Goal: Task Accomplishment & Management: Manage account settings

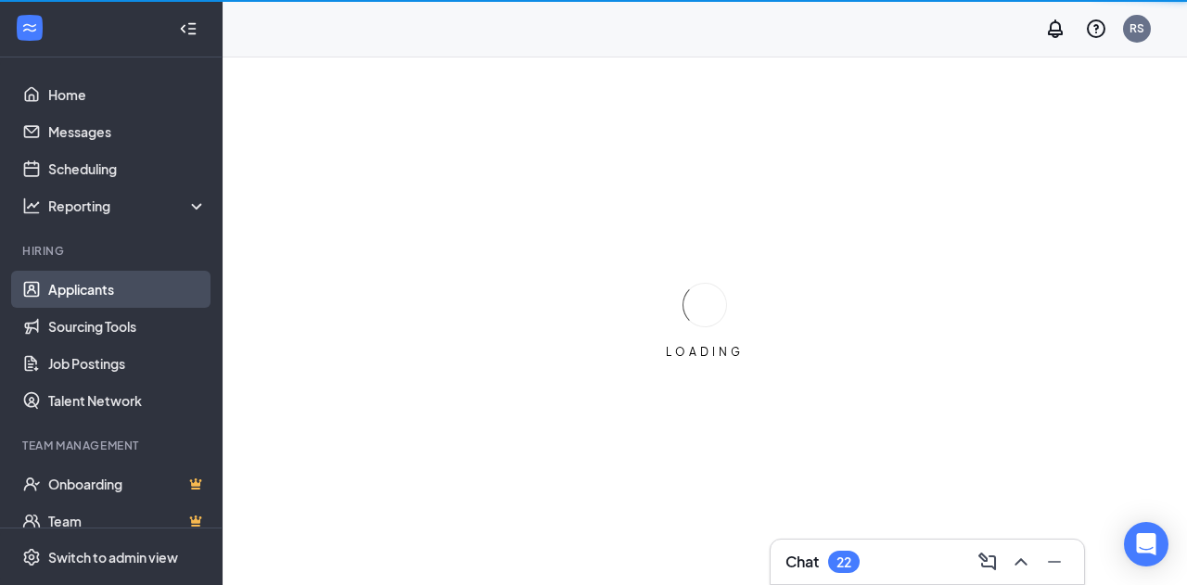
click at [108, 298] on link "Applicants" at bounding box center [127, 289] width 159 height 37
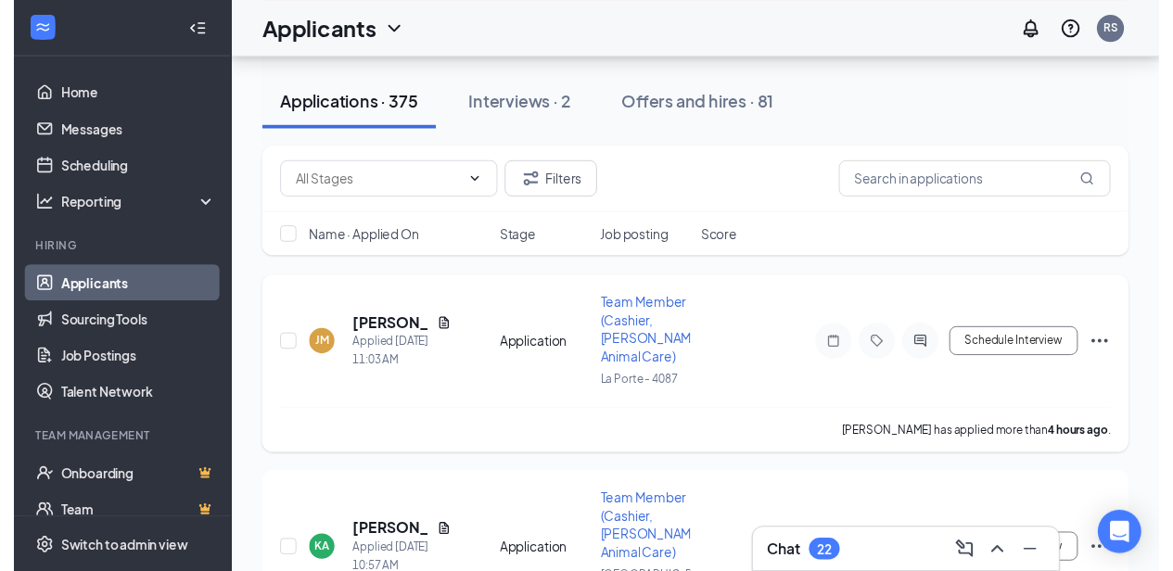
scroll to position [278, 0]
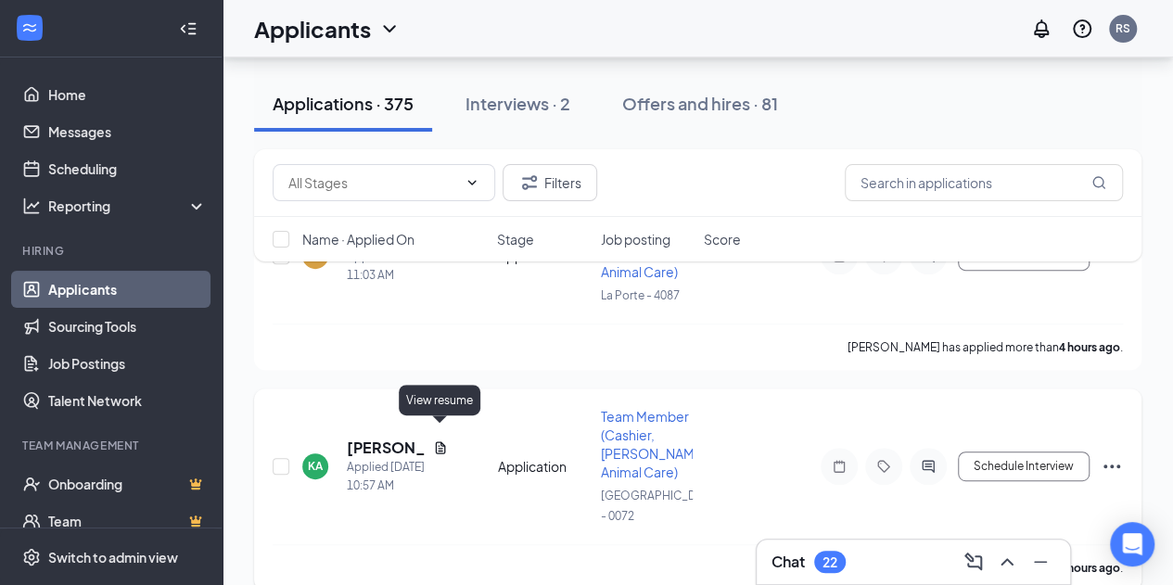
click at [438, 440] on icon "Document" at bounding box center [440, 447] width 15 height 15
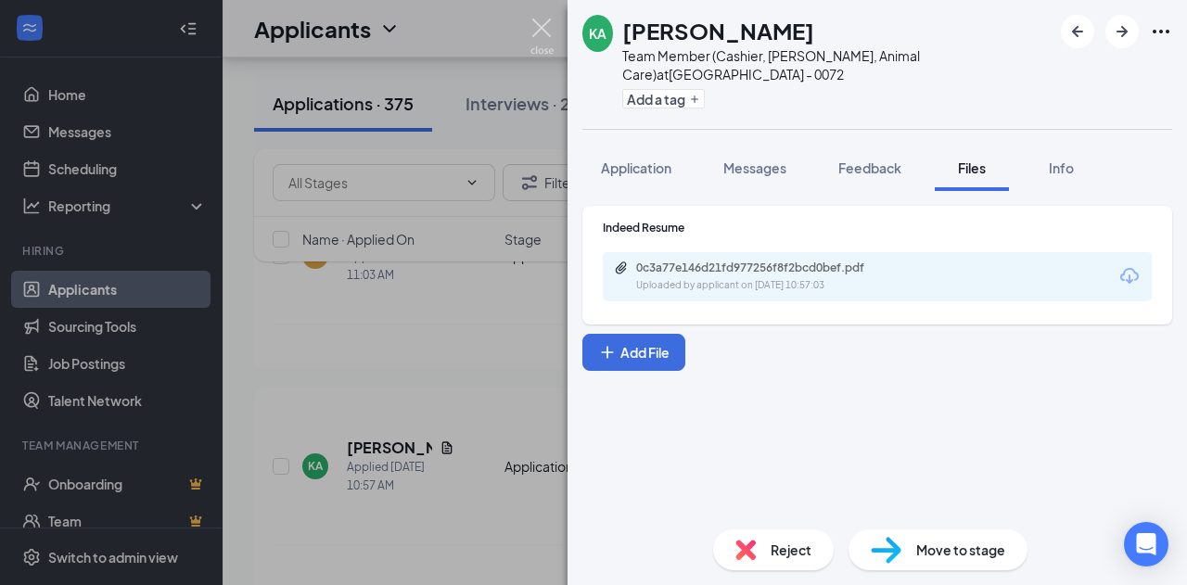
click at [543, 34] on img at bounding box center [541, 37] width 23 height 36
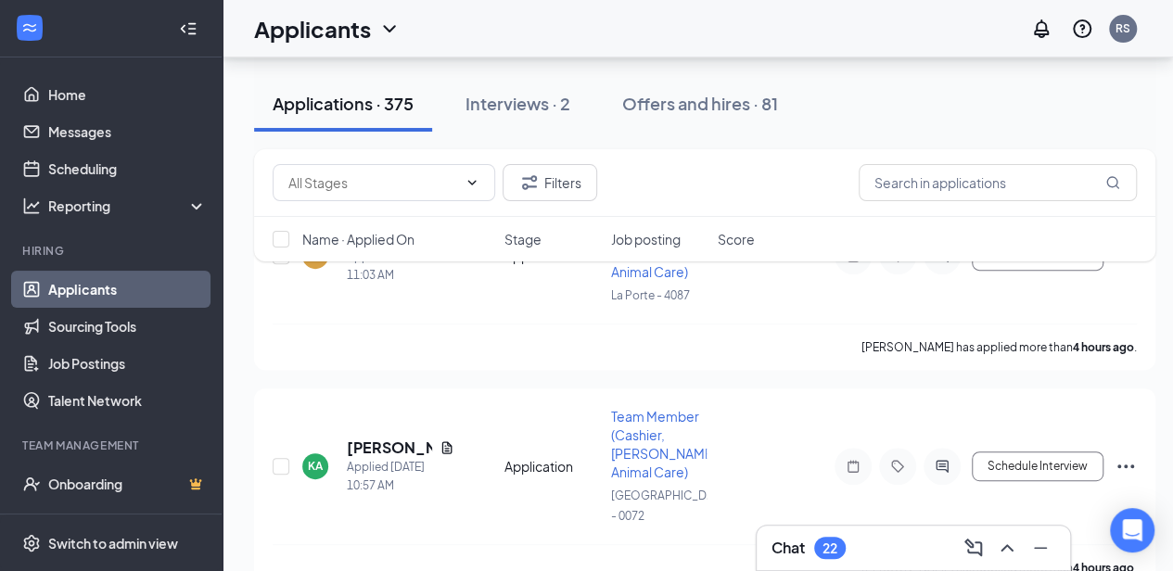
click at [840, 540] on div "22" at bounding box center [830, 548] width 32 height 22
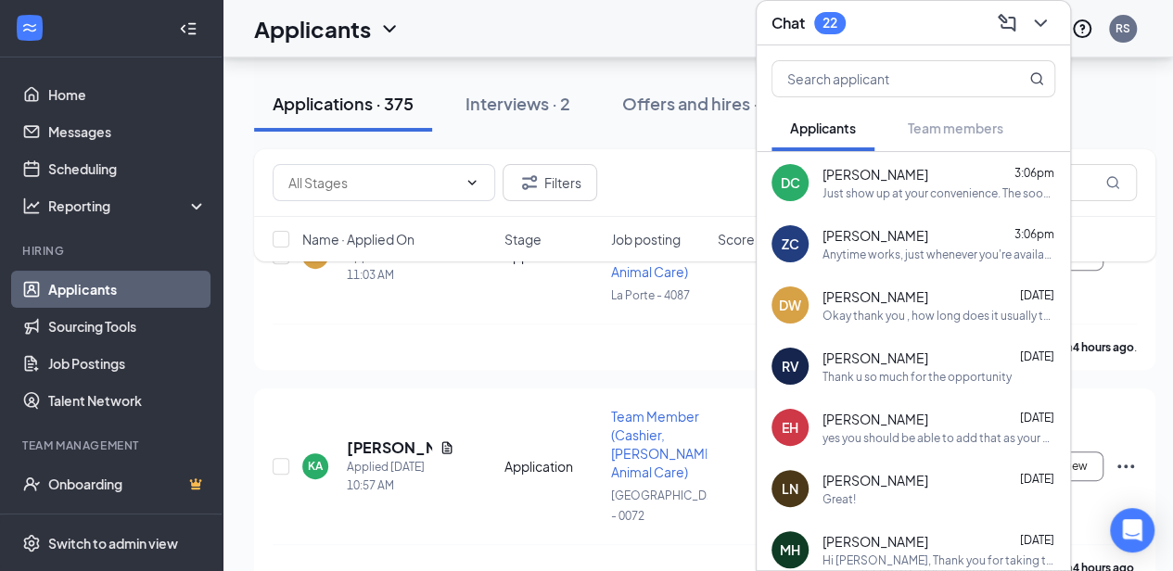
click at [794, 177] on div "DC" at bounding box center [789, 182] width 37 height 37
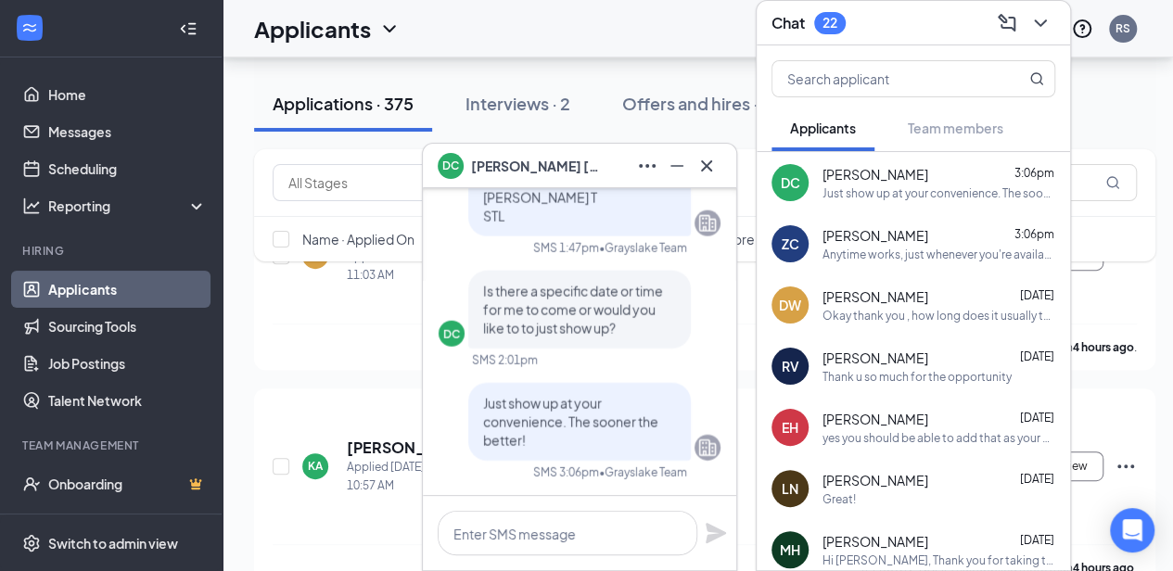
scroll to position [371, 0]
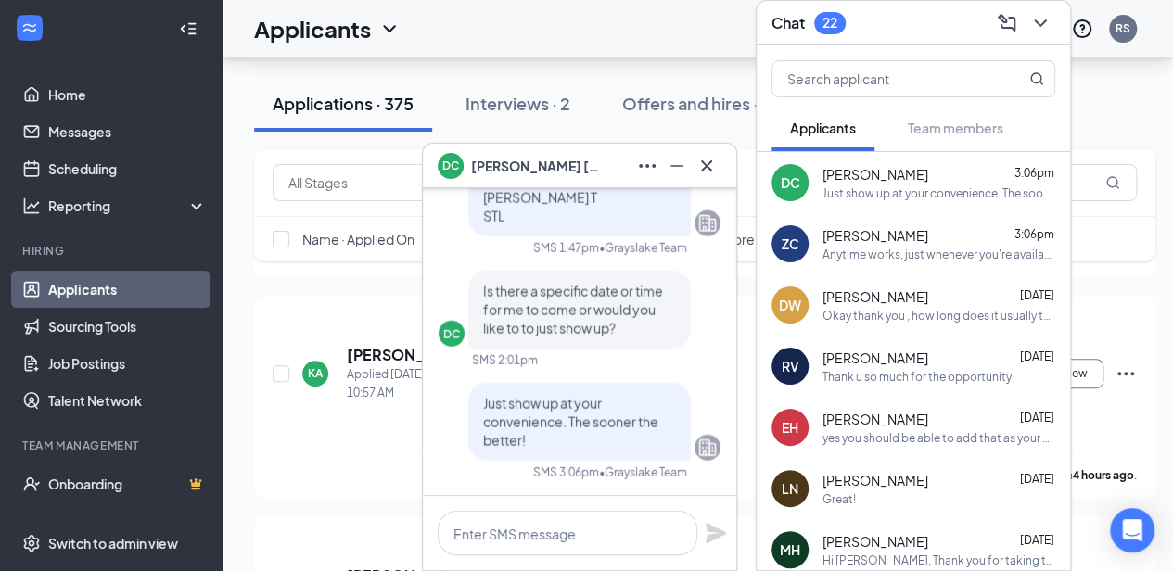
click at [852, 287] on span "[PERSON_NAME]" at bounding box center [875, 296] width 106 height 19
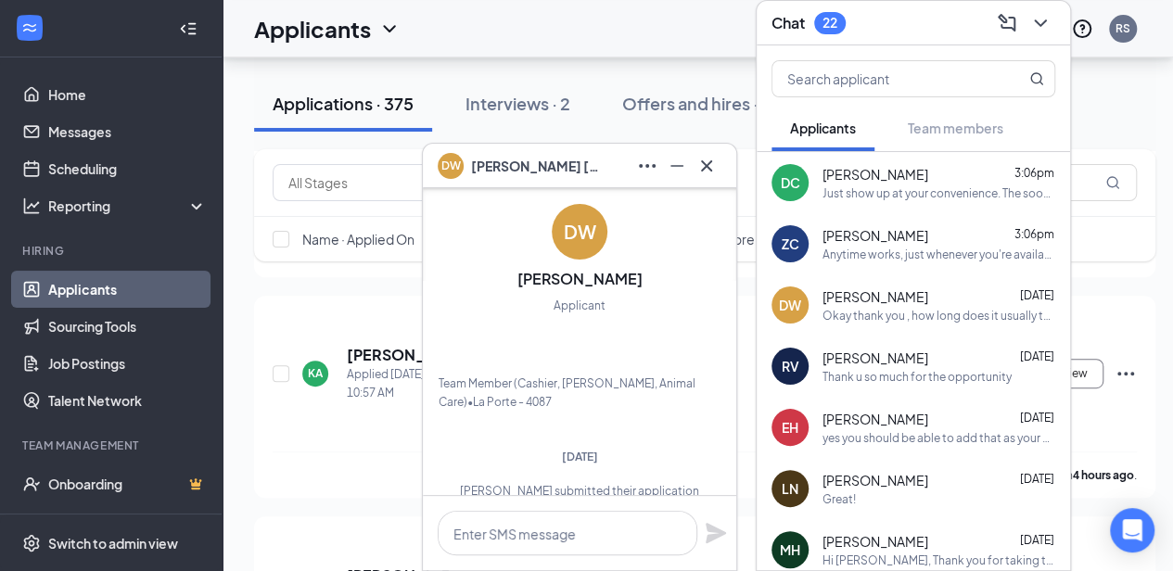
scroll to position [0, 0]
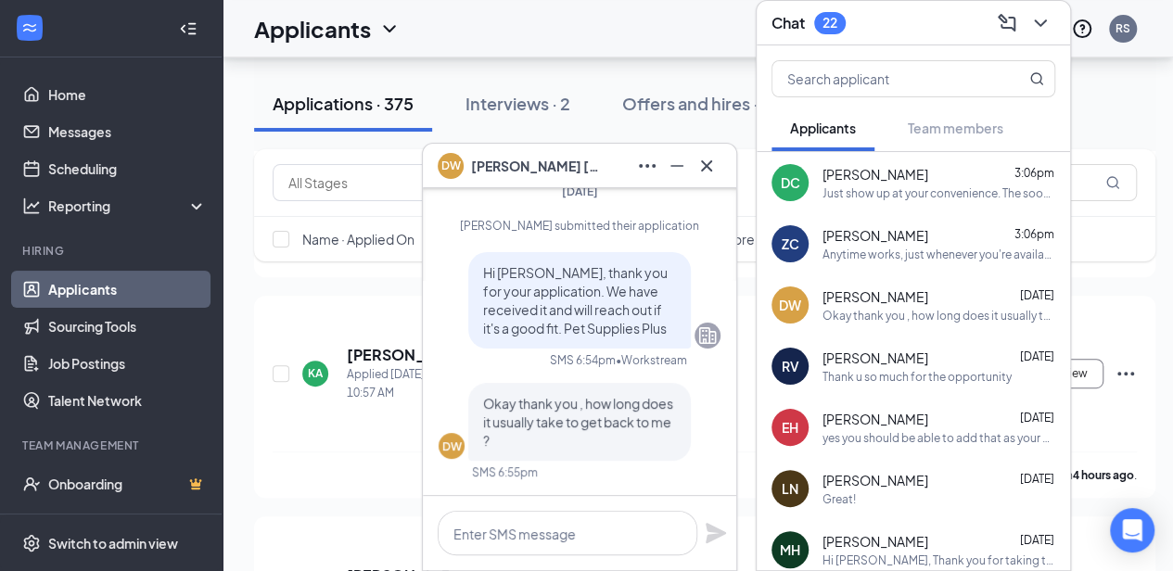
click at [788, 418] on div "EH" at bounding box center [789, 427] width 17 height 19
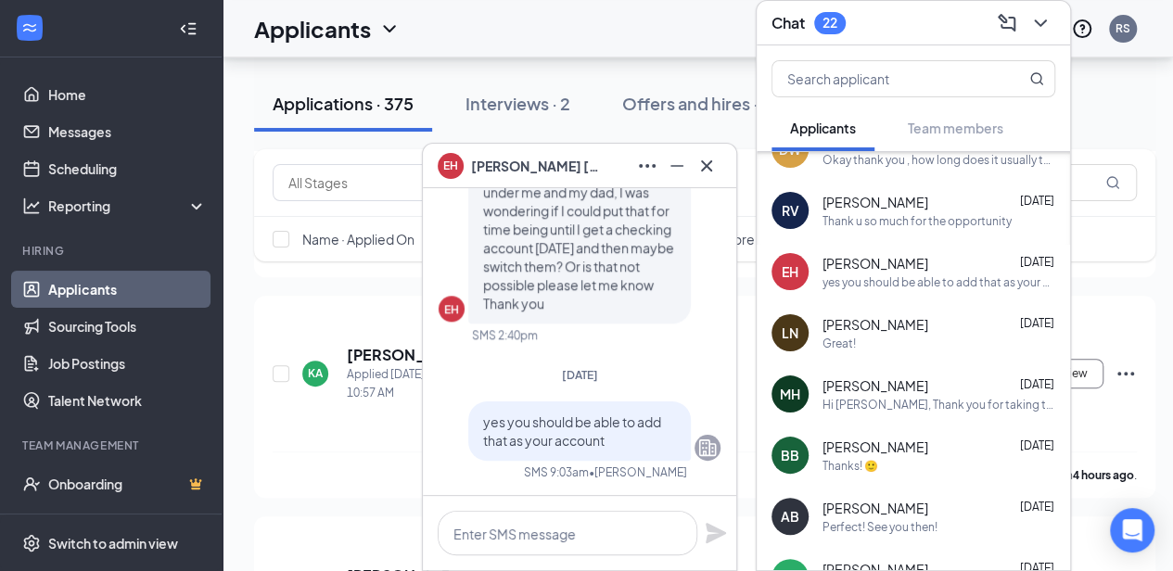
scroll to position [185, 0]
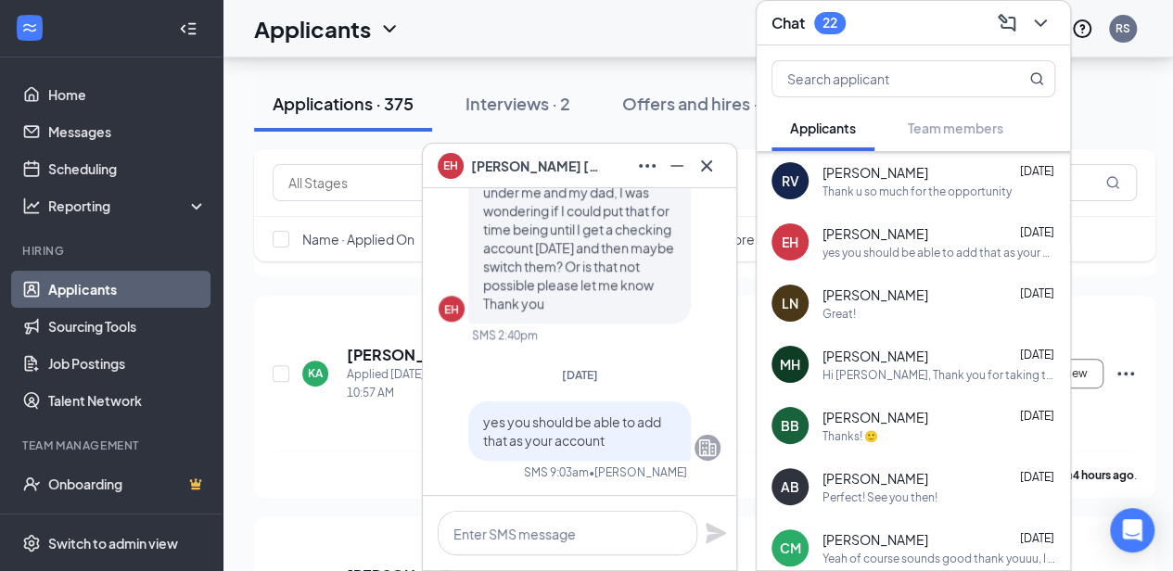
click at [825, 367] on div "Hi [PERSON_NAME], Thank you for taking the time to apply and speak with us. We …" at bounding box center [938, 375] width 233 height 16
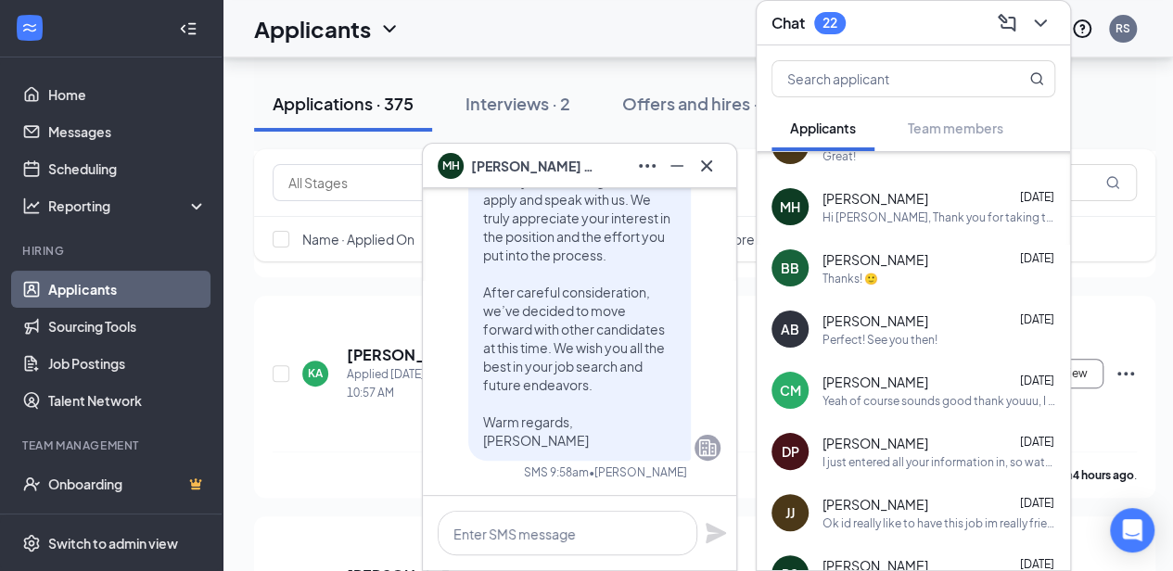
scroll to position [363, 0]
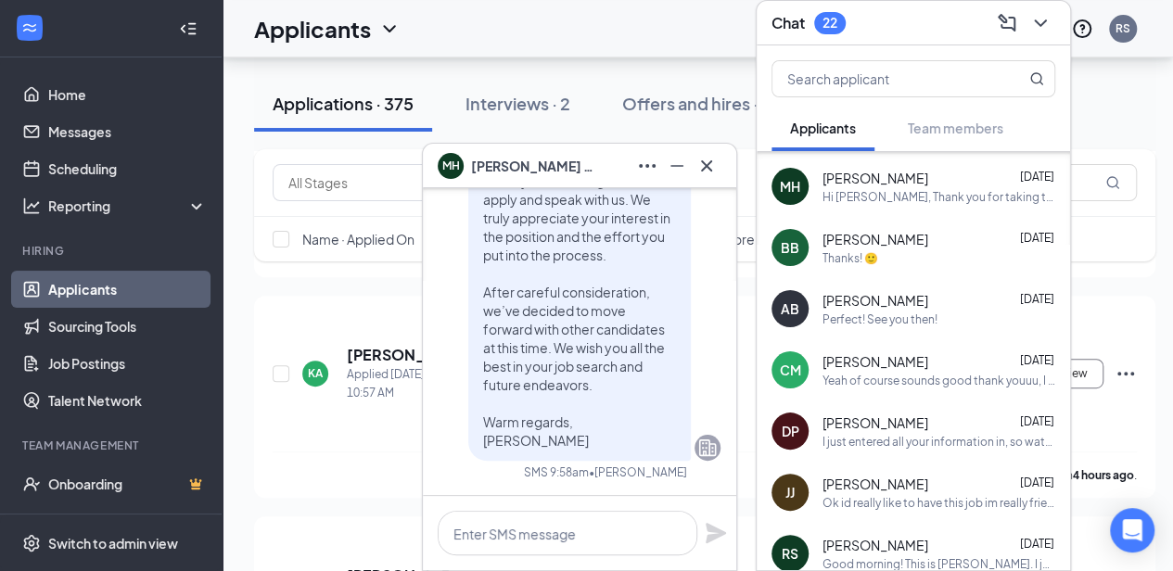
click at [1042, 19] on icon "ChevronDown" at bounding box center [1040, 22] width 12 height 7
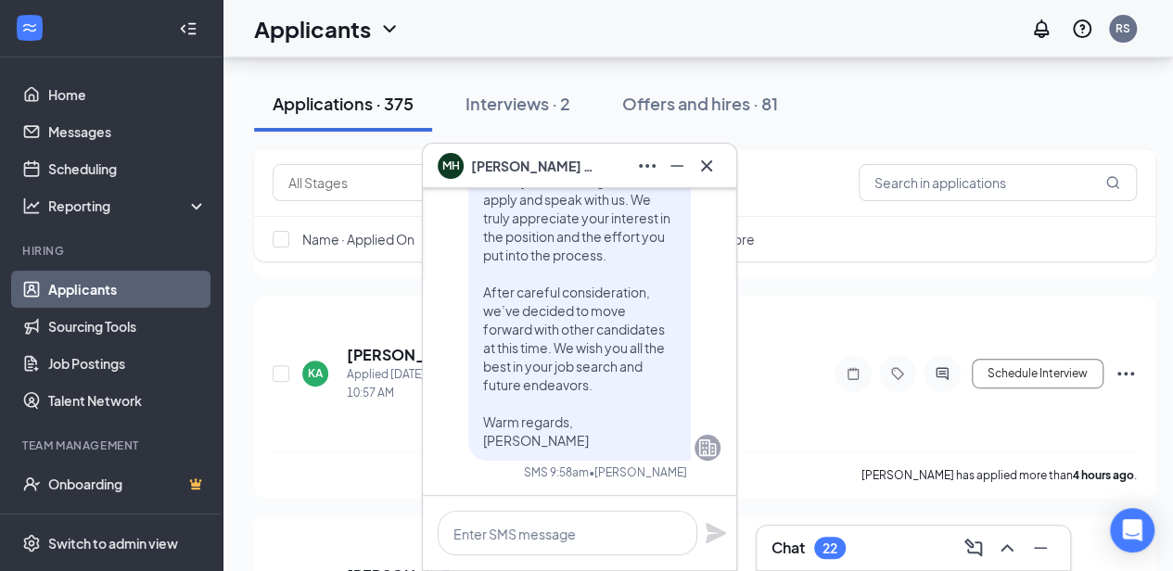
scroll to position [0, 0]
click at [707, 170] on icon "Cross" at bounding box center [706, 166] width 22 height 22
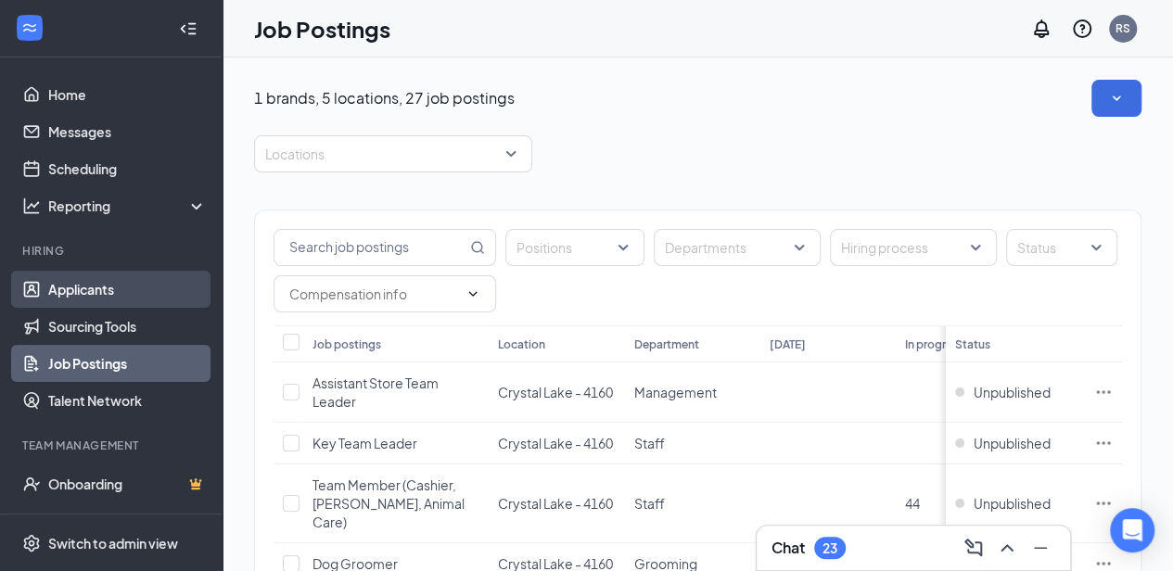
click at [104, 286] on link "Applicants" at bounding box center [127, 289] width 159 height 37
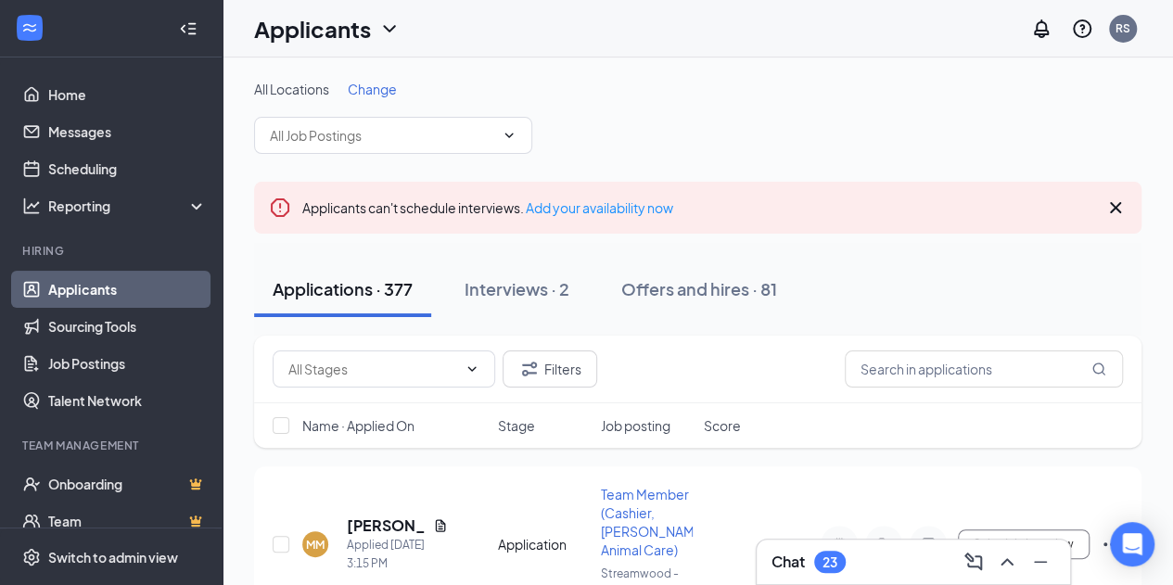
click at [1118, 207] on icon "Cross" at bounding box center [1115, 208] width 22 height 22
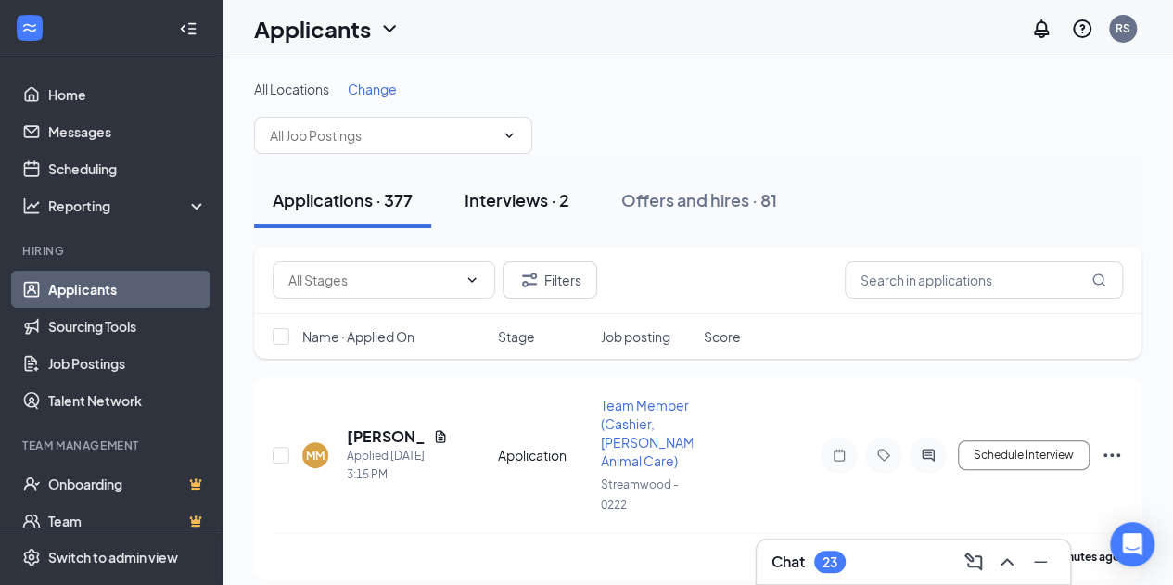
click at [508, 212] on button "Interviews · 2" at bounding box center [517, 200] width 142 height 56
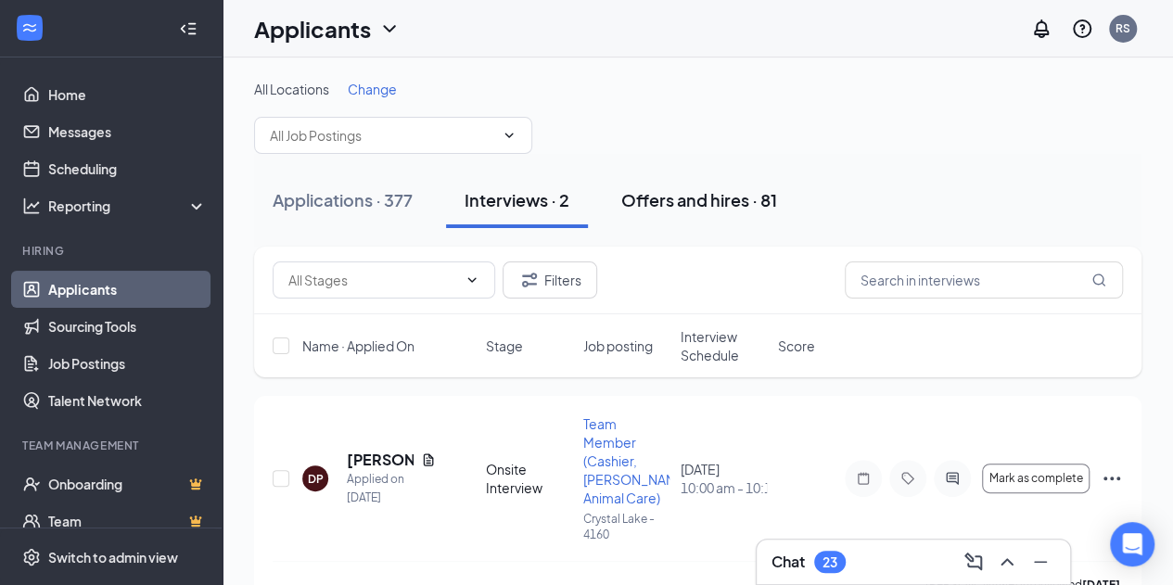
click at [684, 189] on div "Offers and hires · 81" at bounding box center [699, 199] width 156 height 23
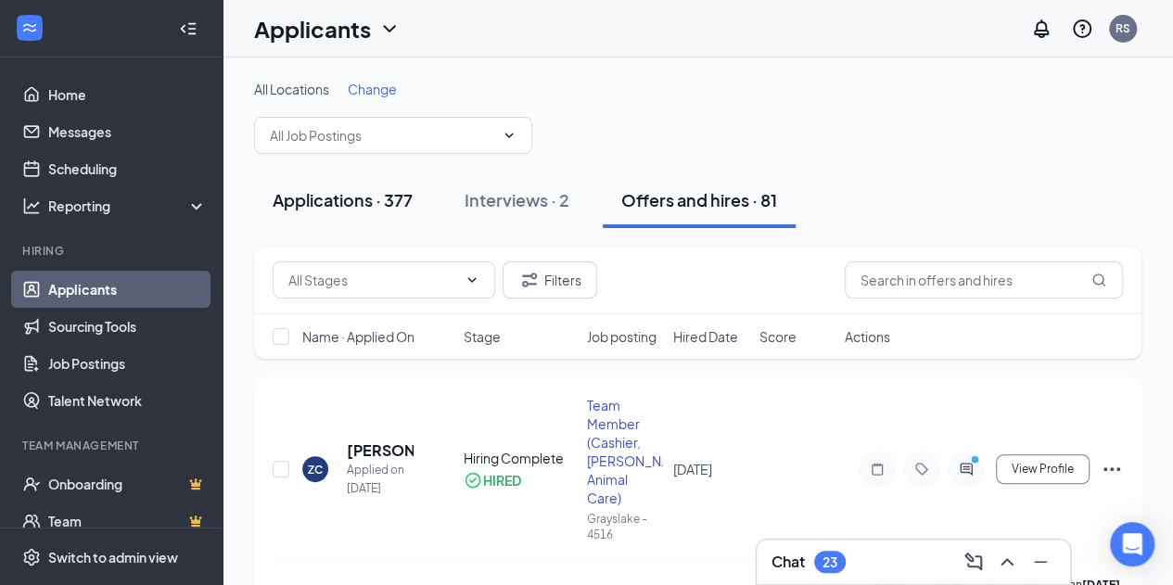
click at [298, 194] on div "Applications · 377" at bounding box center [343, 199] width 140 height 23
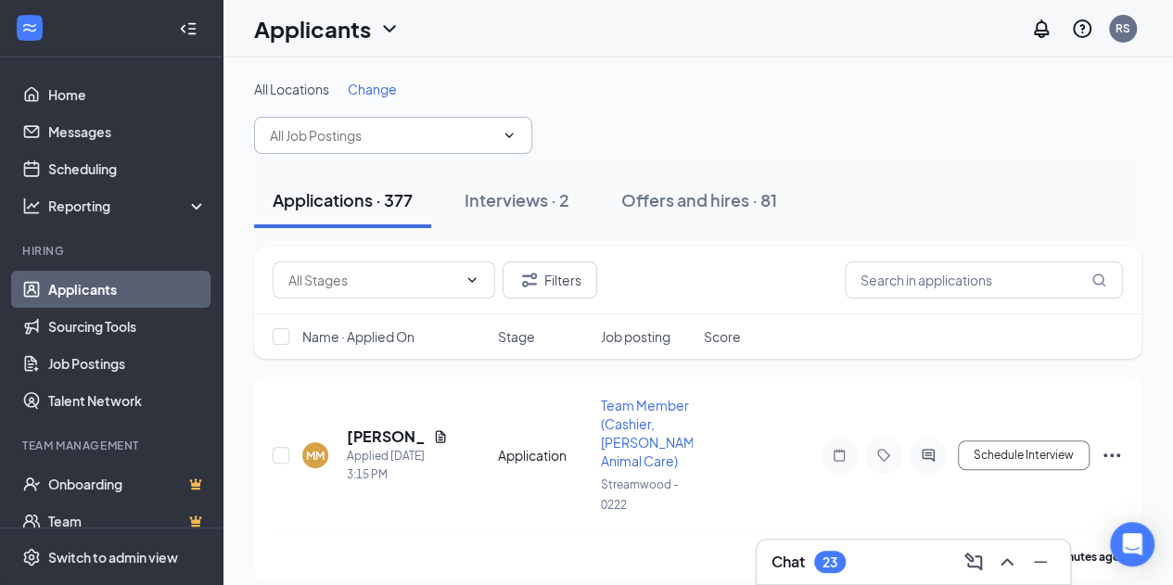
click at [426, 140] on input "text" at bounding box center [382, 135] width 224 height 20
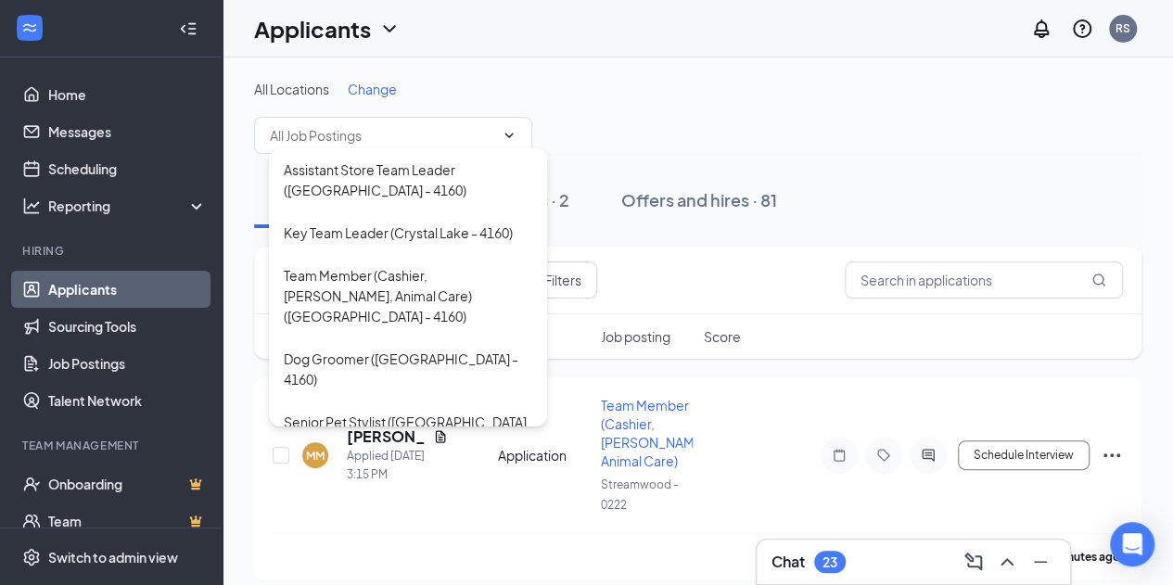
click at [929, 133] on div "All Locations Change Assistant Store Team Leader ([GEOGRAPHIC_DATA] - 4160) Key…" at bounding box center [697, 117] width 887 height 74
